Goal: Transaction & Acquisition: Purchase product/service

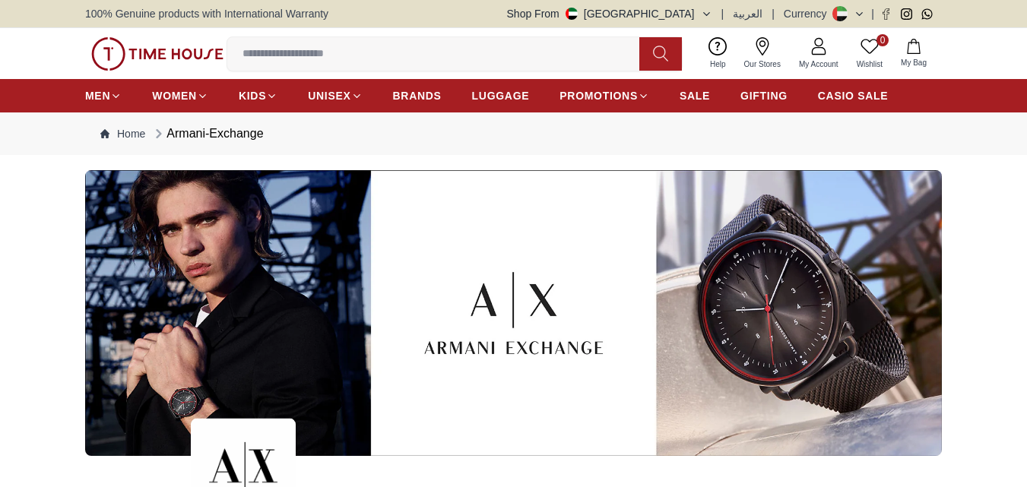
click at [327, 53] on input at bounding box center [439, 54] width 424 height 30
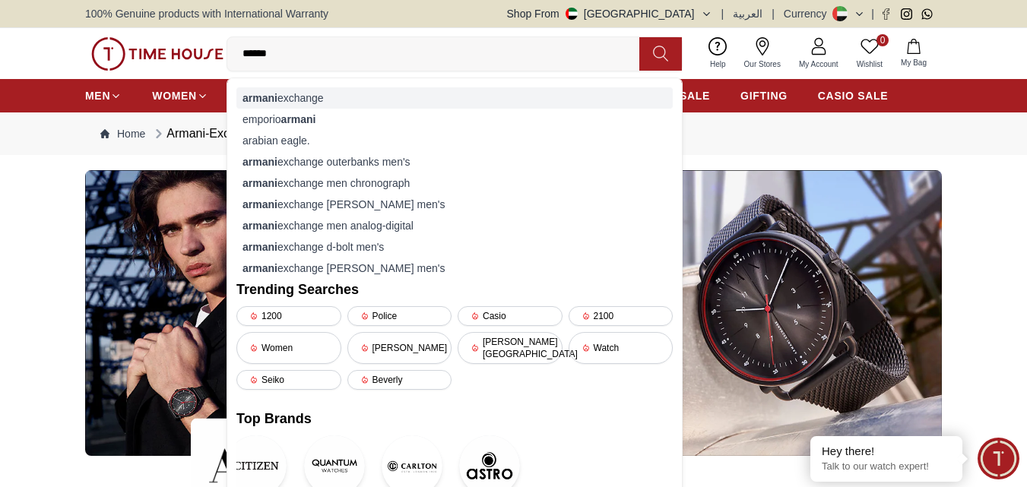
type input "******"
click at [303, 96] on div "armani exchange" at bounding box center [454, 97] width 436 height 21
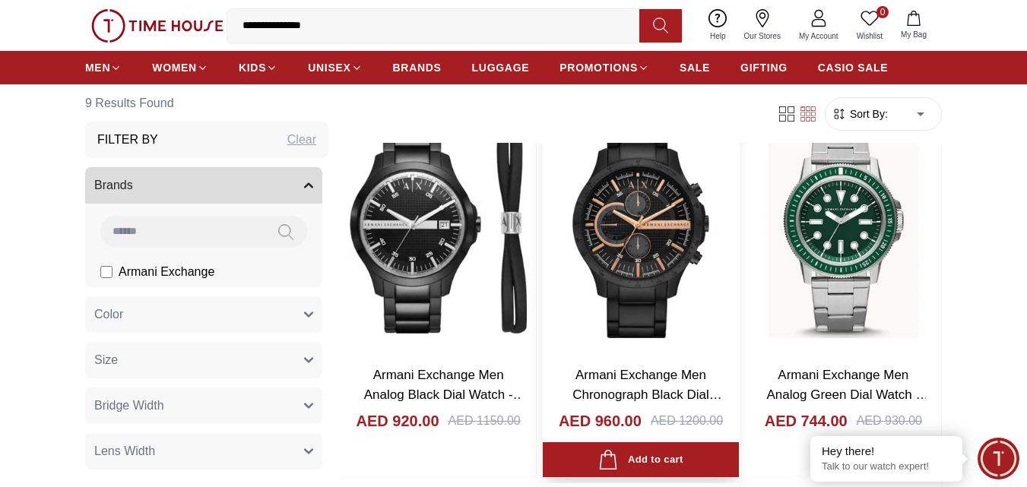
scroll to position [152, 0]
click at [634, 337] on img at bounding box center [640, 223] width 195 height 258
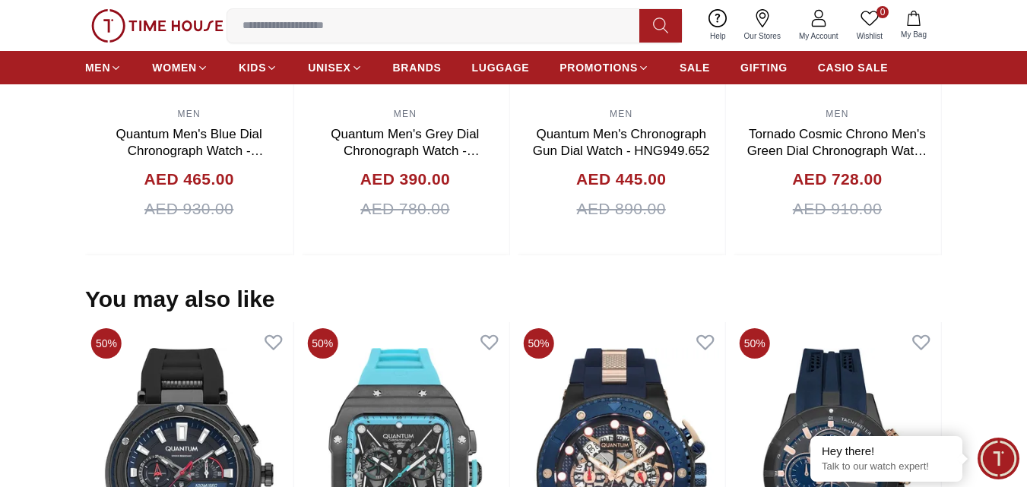
scroll to position [1292, 0]
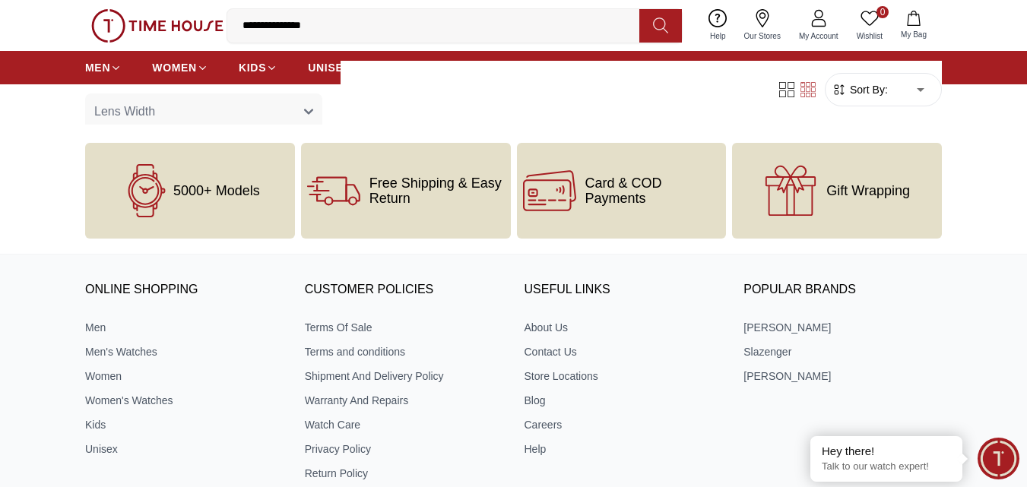
scroll to position [152, 0]
